Goal: Transaction & Acquisition: Purchase product/service

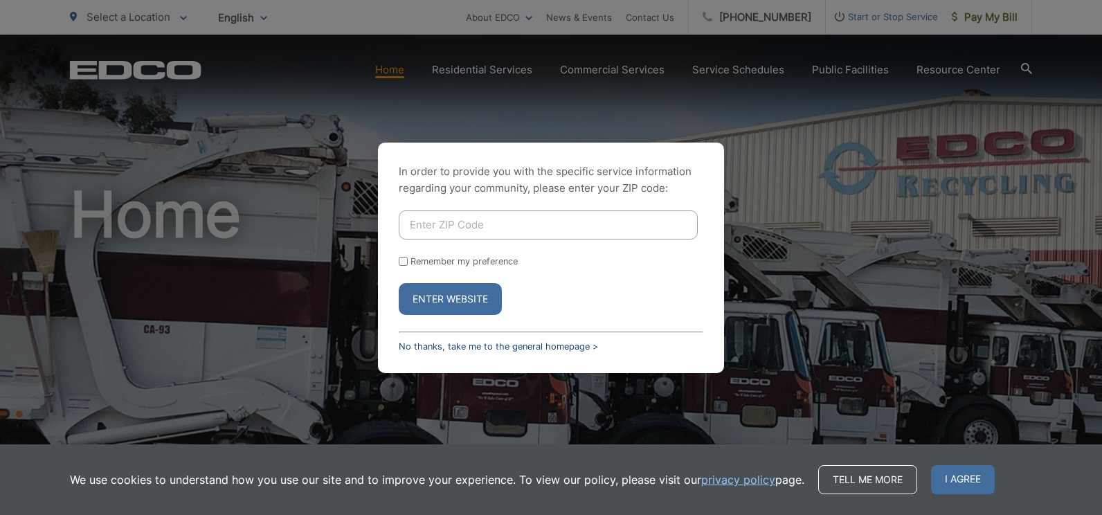
click at [427, 345] on link "No thanks, take me to the general homepage >" at bounding box center [498, 346] width 199 height 10
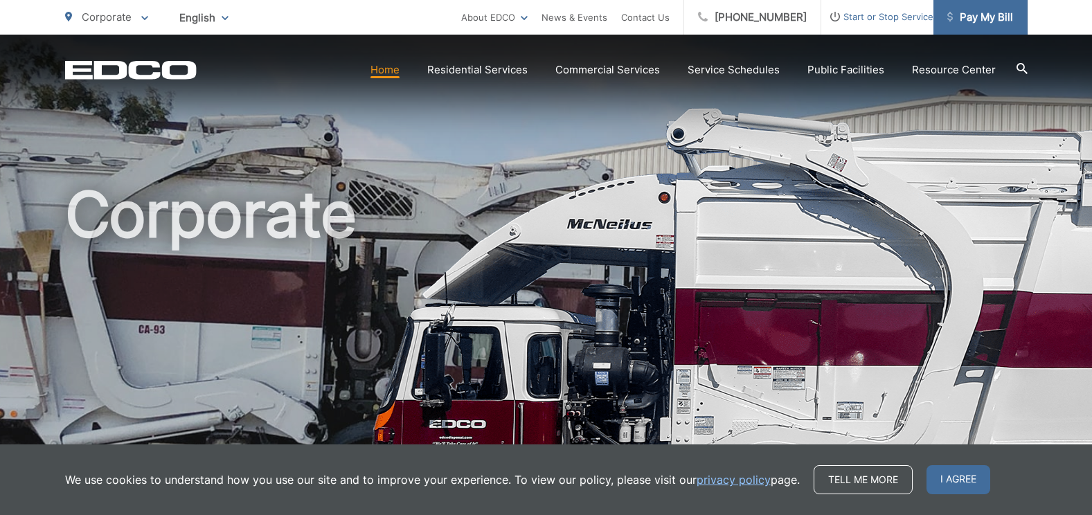
click at [982, 17] on span "Pay My Bill" at bounding box center [980, 17] width 66 height 17
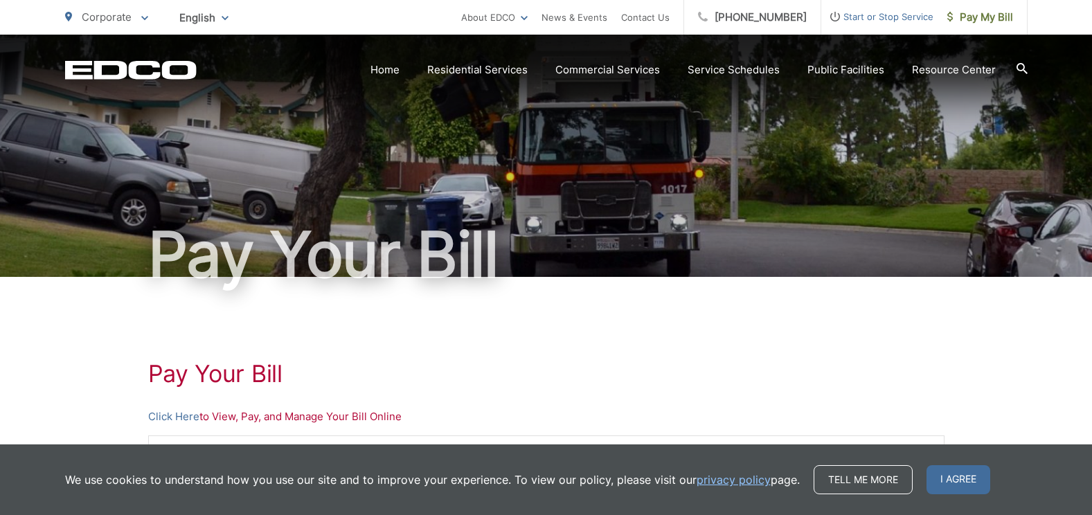
click at [226, 417] on p "Click Here to View, Pay, and Manage Your Bill Online" at bounding box center [546, 416] width 796 height 17
click at [183, 415] on link "Click Here" at bounding box center [173, 416] width 51 height 17
